Goal: Find specific page/section: Find specific page/section

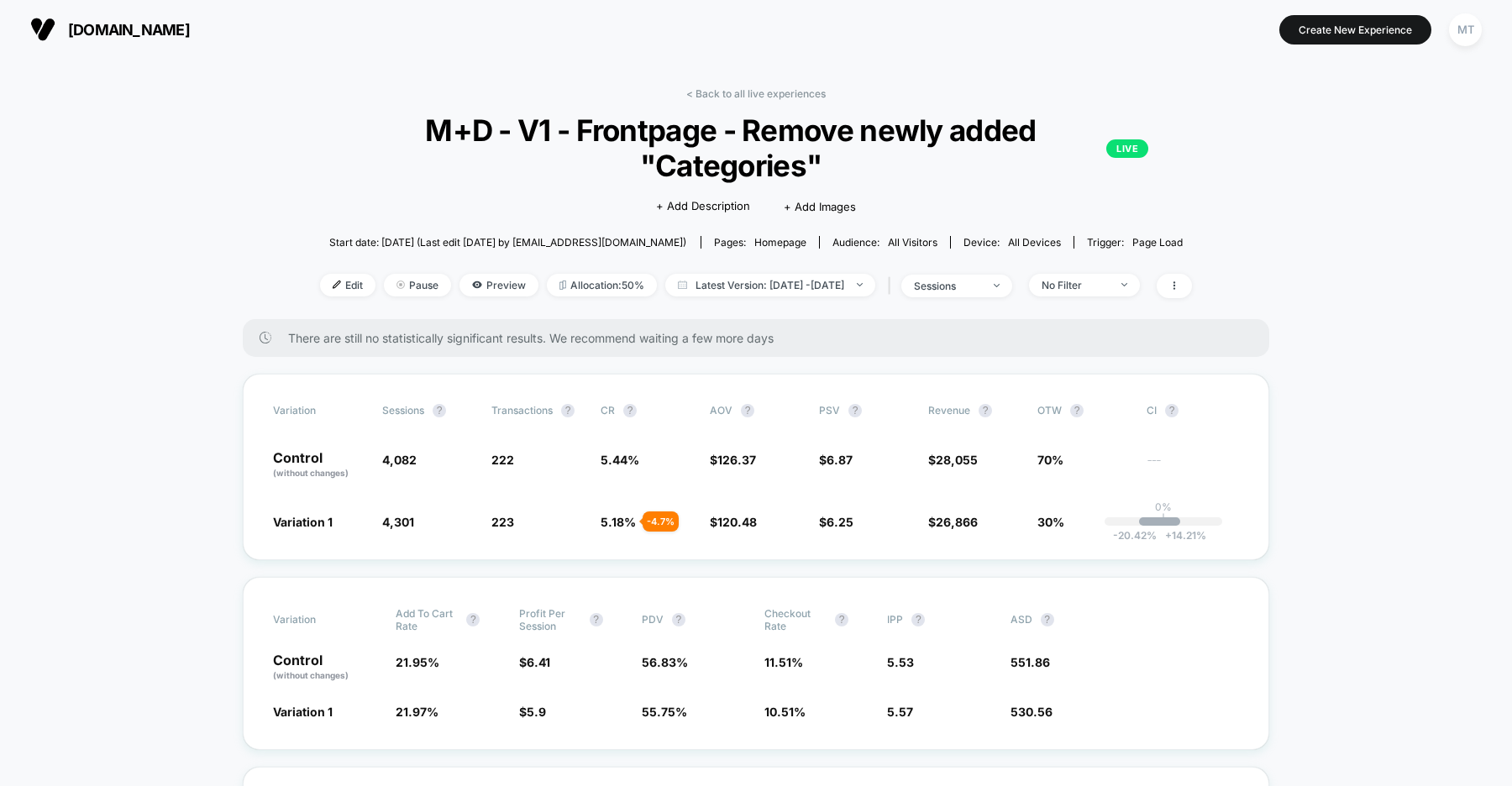
click at [171, 30] on span "us.organicbasics.com" at bounding box center [129, 29] width 122 height 17
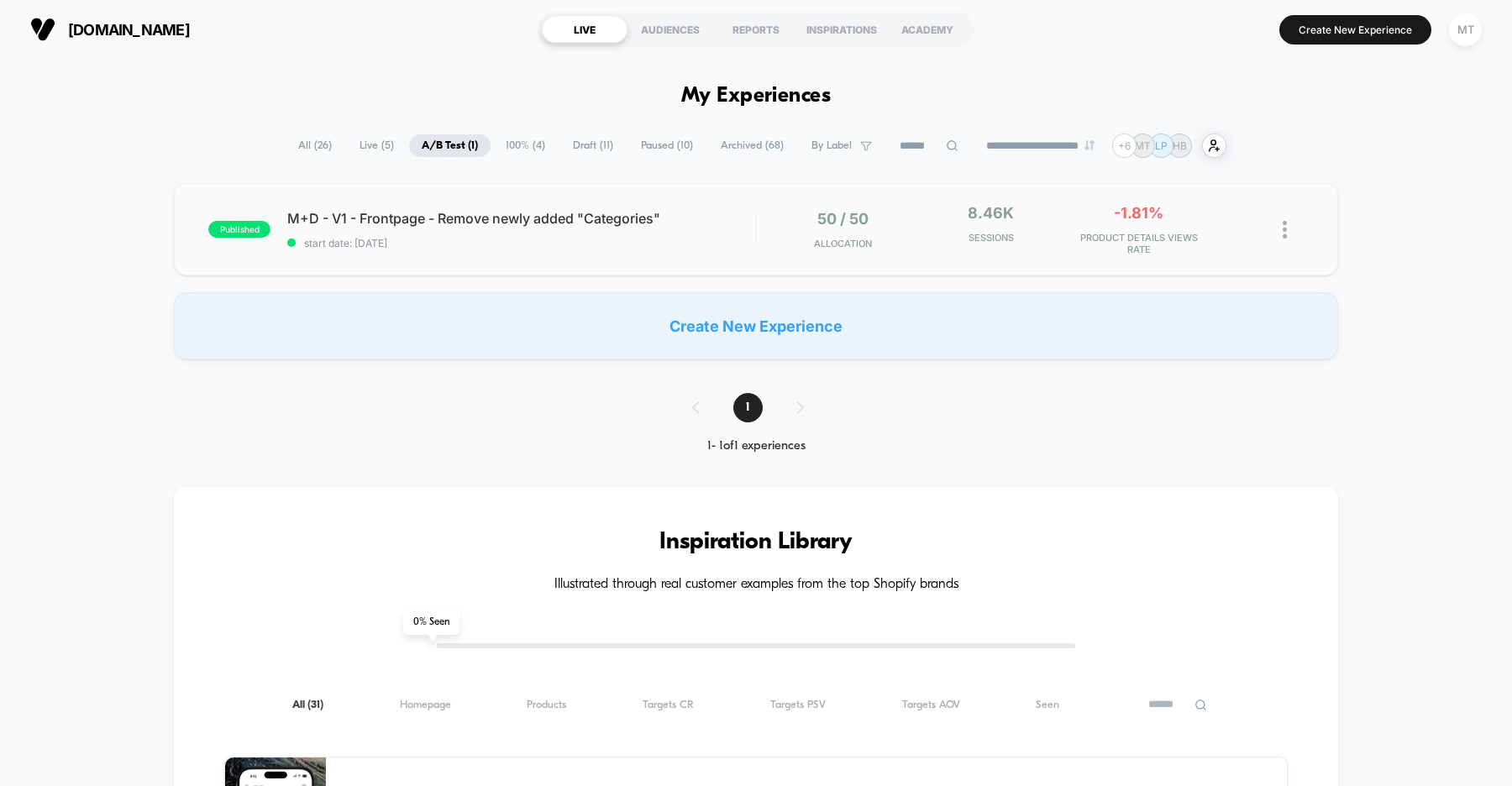
click at [503, 249] on div "published M+D - V1 - Frontpage - Remove newly added "Categories" start date: 8/…" at bounding box center [756, 229] width 1165 height 92
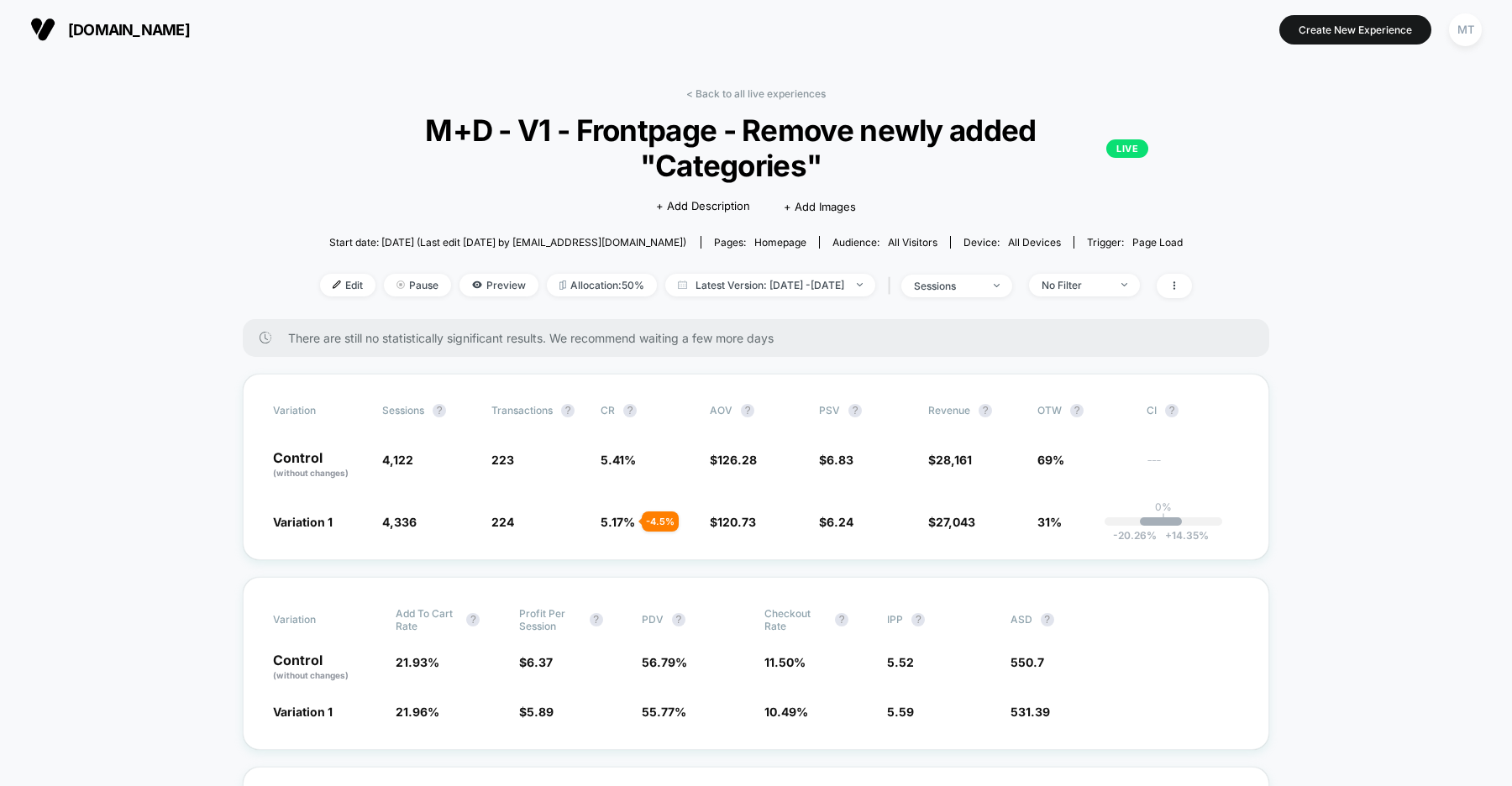
click at [126, 26] on span "us.organicbasics.com" at bounding box center [129, 29] width 122 height 17
click at [164, 26] on span "organicbasics.com" at bounding box center [129, 29] width 122 height 17
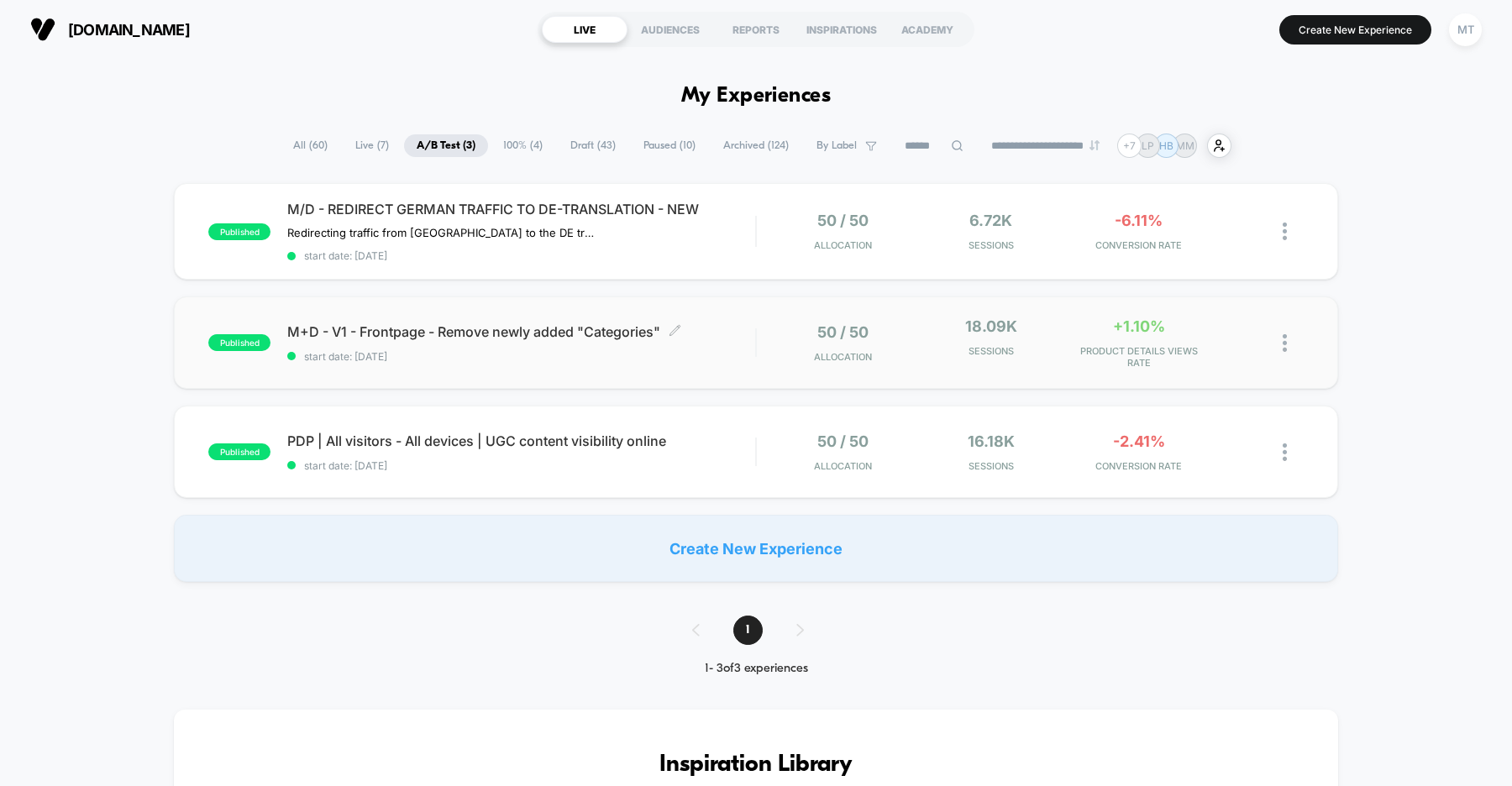
click at [487, 367] on div "published M+D - V1 - Frontpage - Remove newly added "Categories" Click to edit …" at bounding box center [756, 342] width 1165 height 92
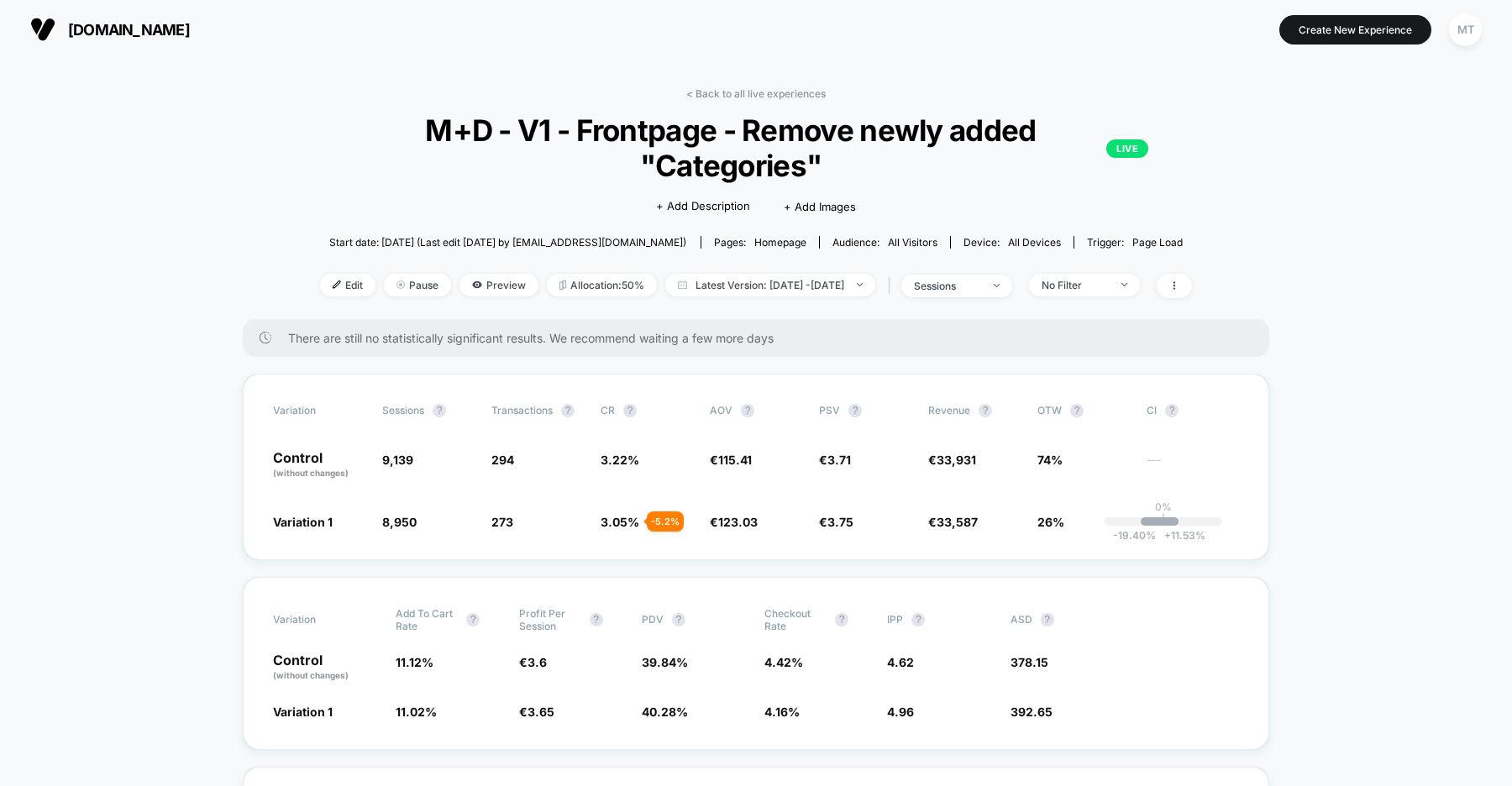
click at [190, 29] on span "organicbasics.com" at bounding box center [129, 29] width 122 height 17
click at [152, 30] on span "uk.organicbasics.com" at bounding box center [129, 29] width 122 height 17
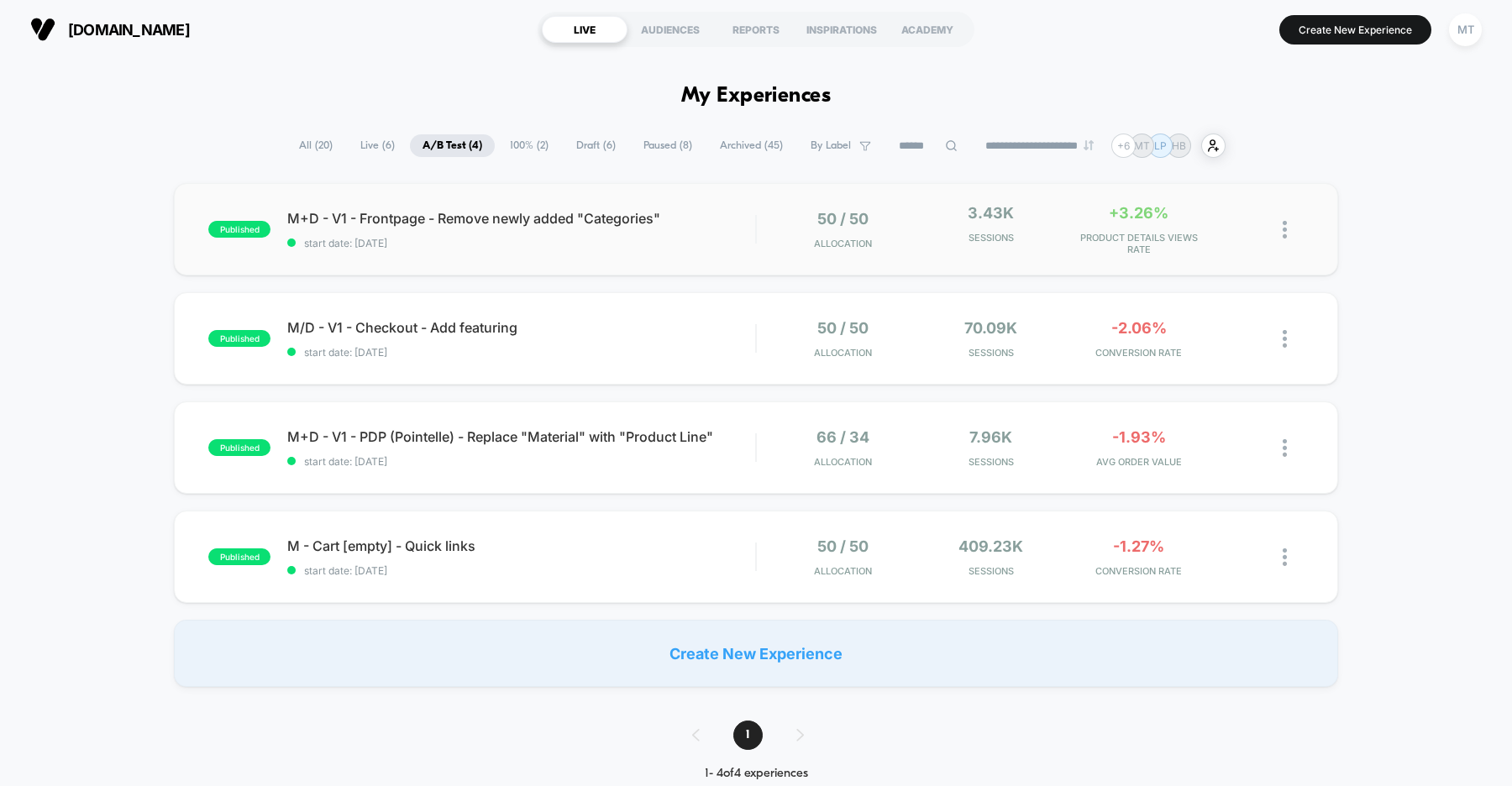
click at [525, 257] on div "published M+D - V1 - Frontpage - Remove newly added "Categories" start date: 8/…" at bounding box center [756, 229] width 1165 height 92
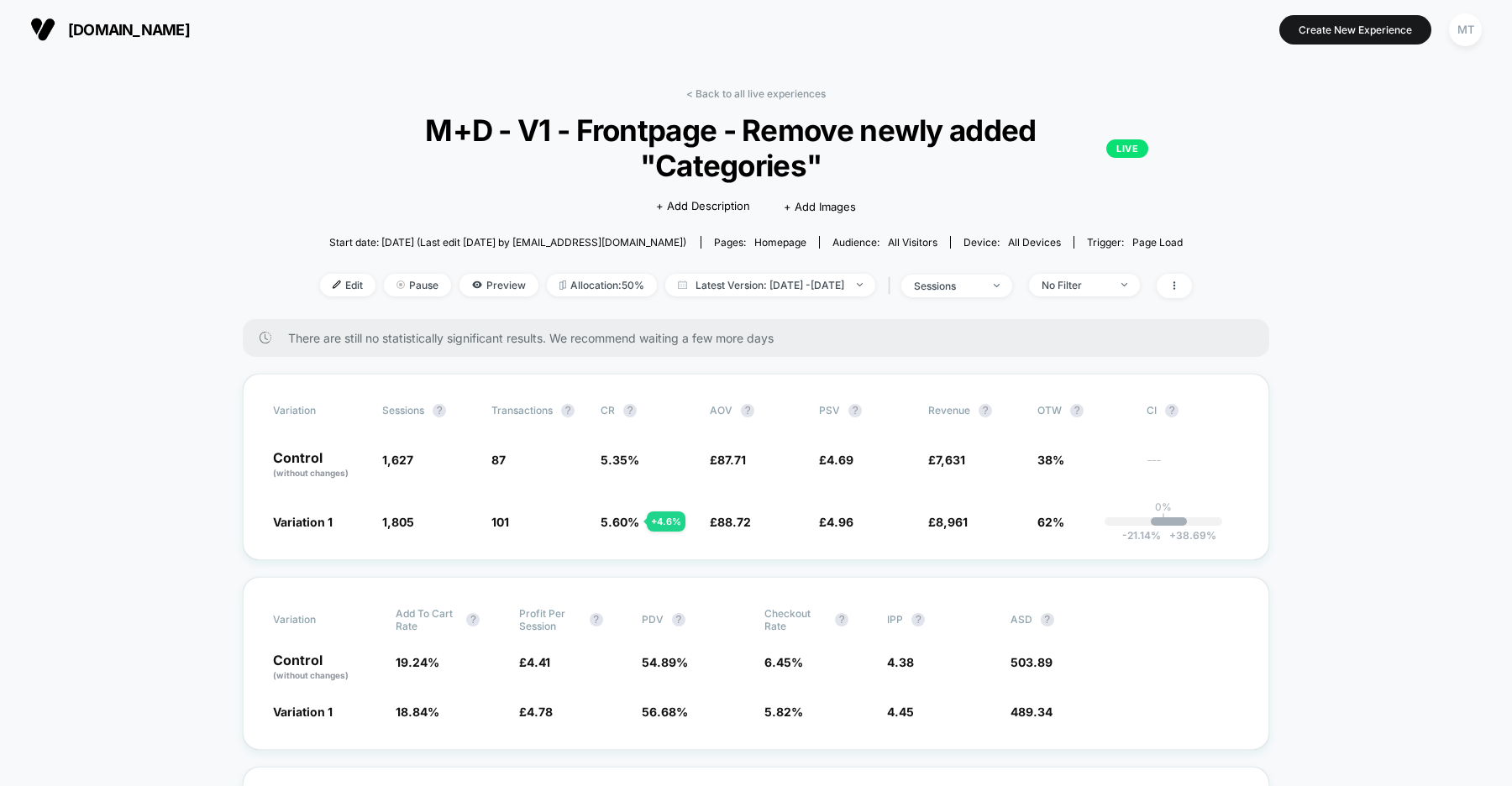
click at [190, 35] on span "uk.organicbasics.com" at bounding box center [129, 29] width 122 height 17
click at [187, 31] on span "[DOMAIN_NAME]" at bounding box center [129, 29] width 122 height 17
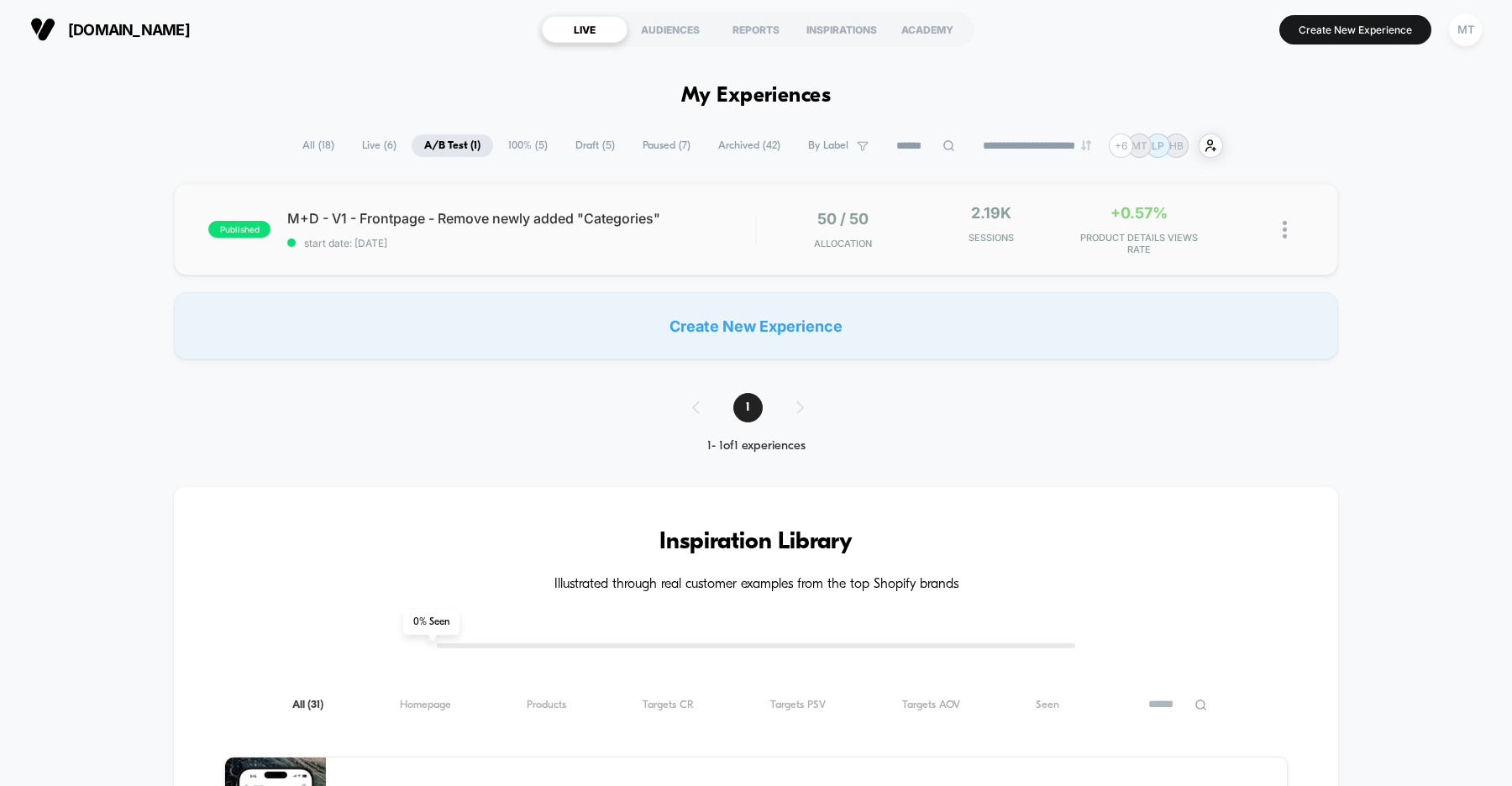
click at [555, 249] on div "published M+D - V1 - Frontpage - Remove newly added "Categories" start date: [D…" at bounding box center [756, 229] width 1165 height 92
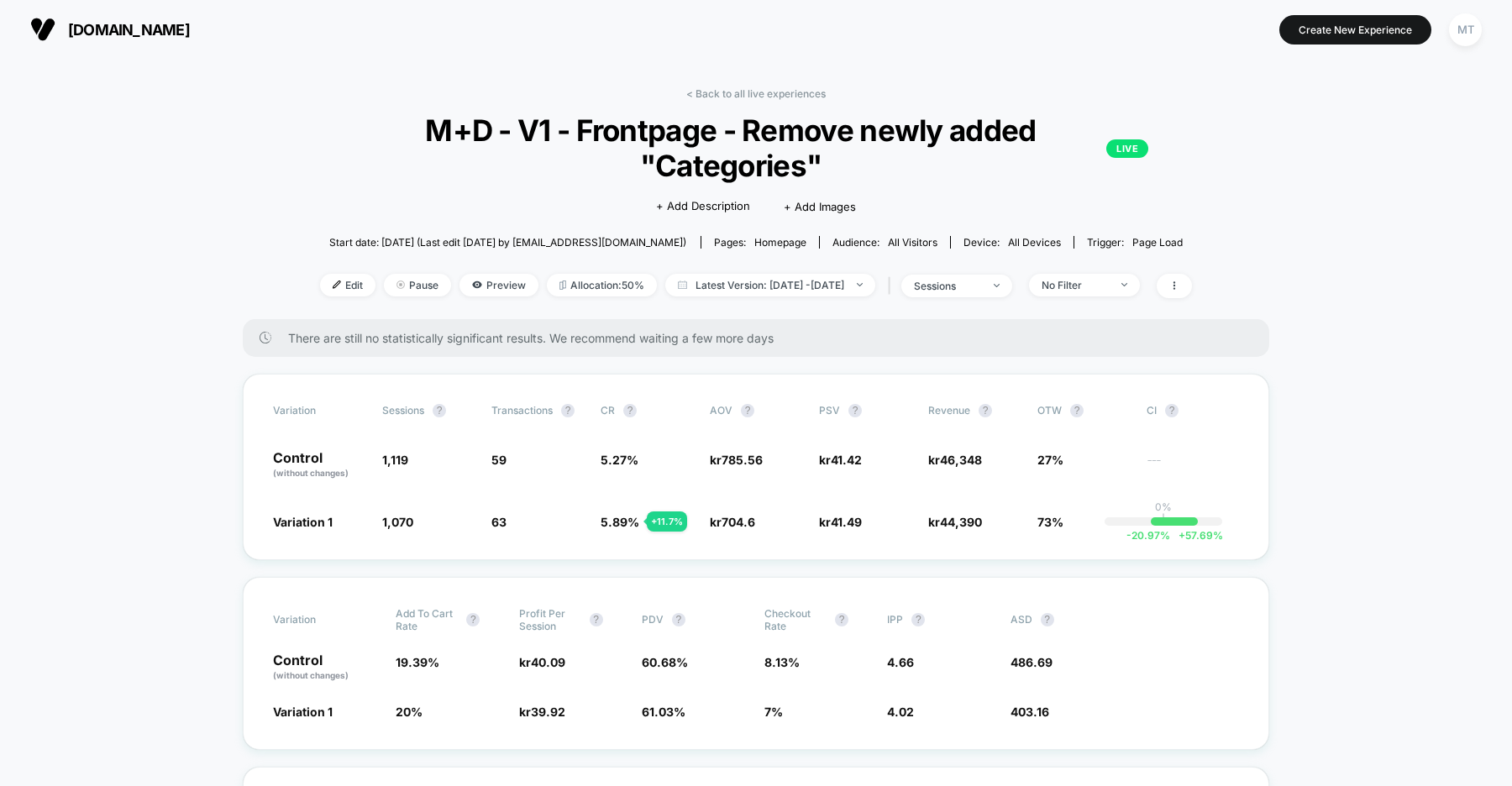
click at [165, 35] on span "[DOMAIN_NAME]" at bounding box center [129, 29] width 122 height 17
